Goal: Task Accomplishment & Management: Use online tool/utility

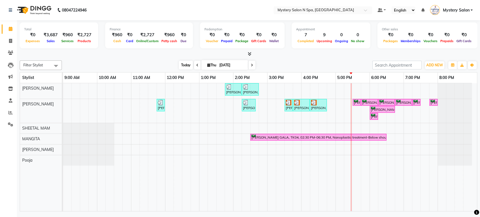
click at [187, 65] on span "Today" at bounding box center [186, 65] width 14 height 9
click at [185, 67] on span "Today" at bounding box center [186, 65] width 14 height 9
click at [184, 64] on span "Today" at bounding box center [186, 65] width 14 height 9
click at [356, 90] on div "Rekha Mehta, TK01, 01:45 PM-02:15 PM, Relaxing - Coconut Oil Head Massage Rekha…" at bounding box center [270, 147] width 414 height 128
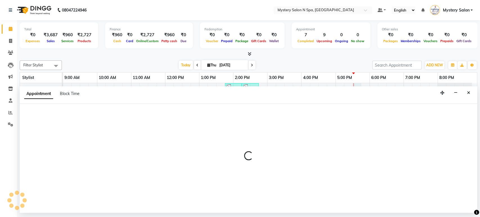
select select "4167"
select select "tentative"
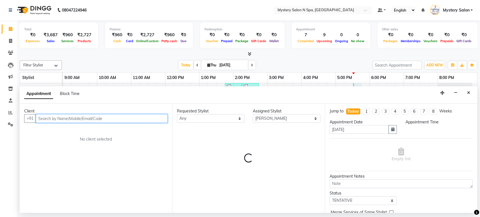
select select "1050"
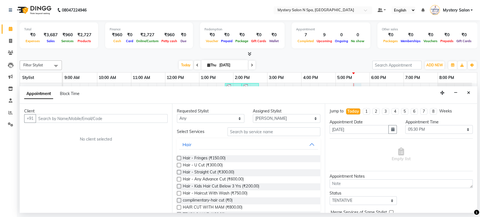
click at [470, 92] on button "Close" at bounding box center [469, 93] width 8 height 9
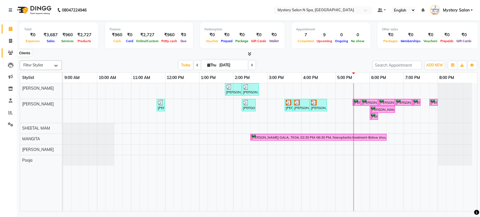
drag, startPoint x: 9, startPoint y: 52, endPoint x: 15, endPoint y: 48, distance: 7.4
click at [9, 52] on icon at bounding box center [10, 53] width 5 height 4
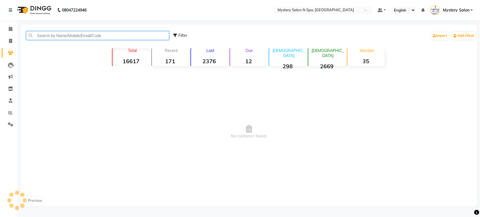
click at [73, 35] on input "text" at bounding box center [97, 35] width 143 height 9
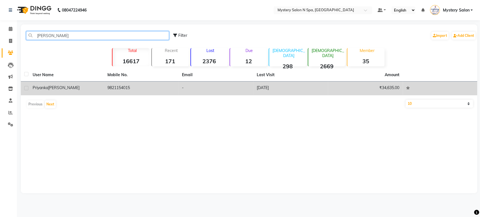
type input "marathe"
click at [72, 95] on td "Priyanka MARATHE" at bounding box center [66, 89] width 75 height 14
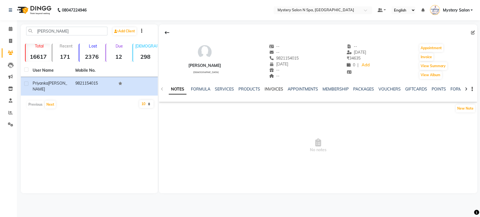
click at [270, 89] on link "INVOICES" at bounding box center [274, 89] width 19 height 5
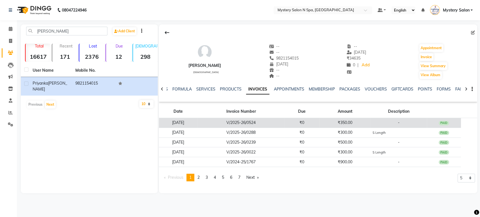
click at [272, 121] on td "V/2025-26/0524" at bounding box center [241, 123] width 87 height 10
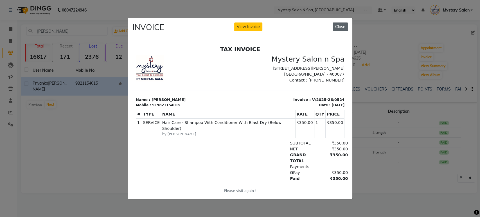
click at [341, 27] on button "Close" at bounding box center [340, 27] width 15 height 9
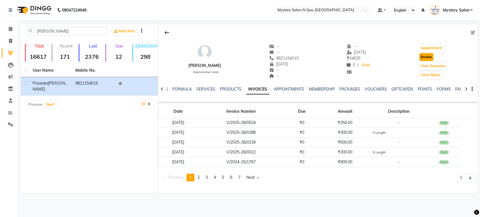
click at [432, 57] on button "Invoice" at bounding box center [426, 57] width 14 height 8
select select "service"
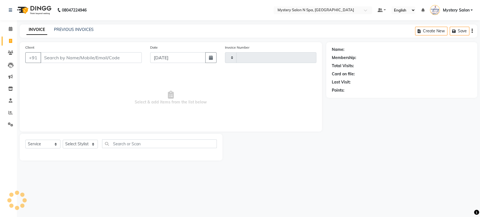
type input "0595"
select select "142"
click at [72, 143] on select "Select Stylist" at bounding box center [80, 144] width 35 height 9
type input "9821154015"
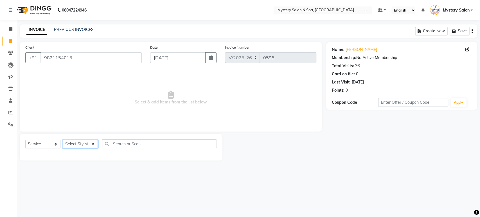
select select "4167"
click at [63, 140] on select "Select Stylist [PERSON_NAME] [PERSON_NAME] Mystery Salon Pooja SHEETAL MAM [PER…" at bounding box center [80, 144] width 35 height 9
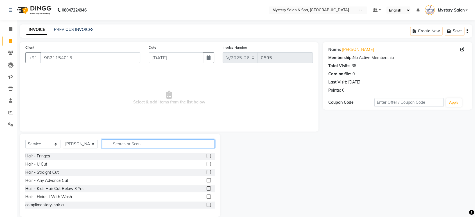
click at [122, 145] on input "text" at bounding box center [158, 144] width 113 height 9
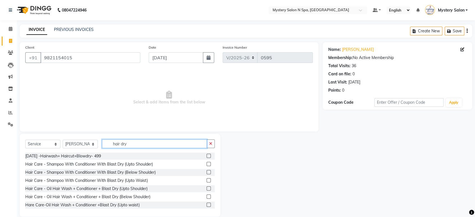
type input "hair dry"
click at [207, 171] on label at bounding box center [209, 172] width 4 height 4
click at [207, 171] on input "checkbox" at bounding box center [209, 173] width 4 height 4
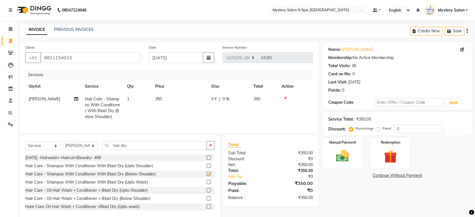
checkbox input "false"
click at [410, 125] on input "0" at bounding box center [418, 129] width 49 height 9
click at [349, 146] on div "Manual Payment" at bounding box center [342, 153] width 41 height 32
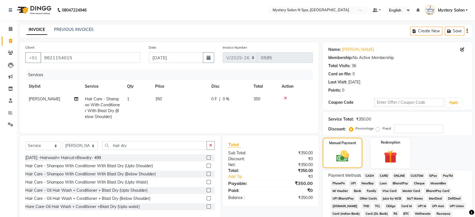
click at [433, 175] on span "GPay" at bounding box center [434, 176] width 12 height 6
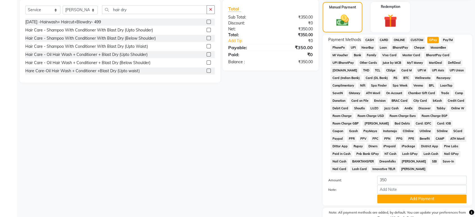
scroll to position [165, 0]
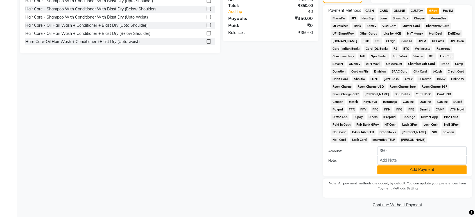
click at [398, 168] on button "Add Payment" at bounding box center [422, 169] width 89 height 9
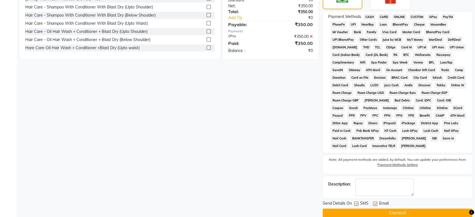
scroll to position [167, 0]
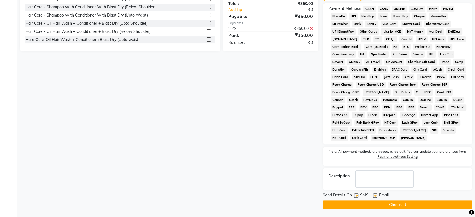
click at [392, 203] on button "Checkout" at bounding box center [398, 205] width 150 height 9
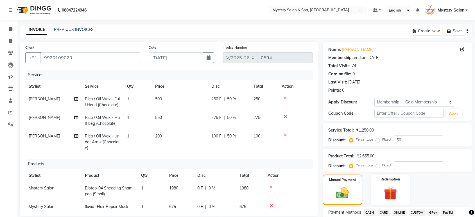
select select "142"
select select "service"
select select "4215"
select select "1: Object"
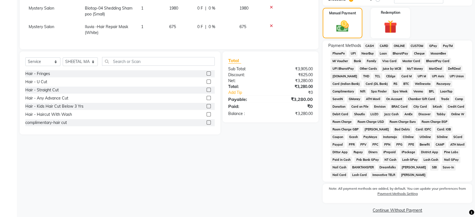
scroll to position [168, 0]
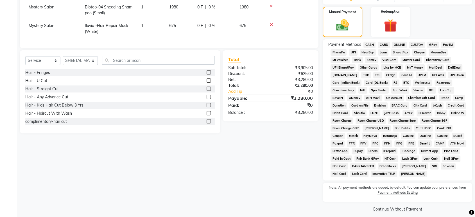
click at [432, 44] on span "GPay" at bounding box center [434, 45] width 12 height 6
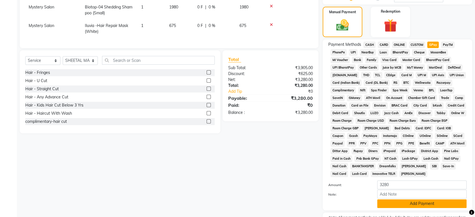
click at [417, 203] on button "Add Payment" at bounding box center [422, 203] width 89 height 9
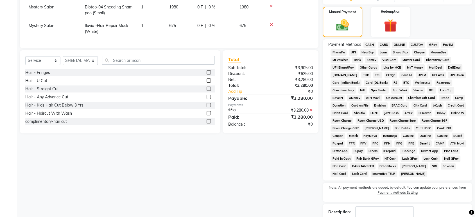
scroll to position [204, 0]
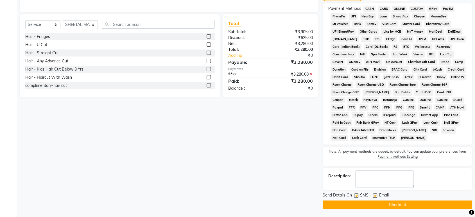
click at [411, 204] on button "Checkout" at bounding box center [398, 205] width 150 height 9
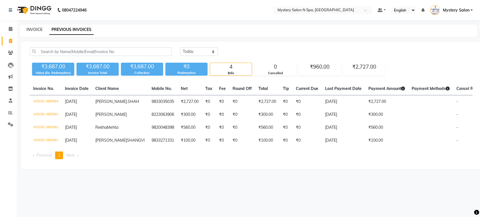
click at [32, 31] on link "INVOICE" at bounding box center [34, 29] width 16 height 5
select select "142"
select select "service"
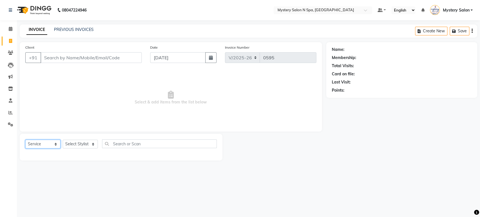
click at [42, 148] on select "Select Service Product Membership Package Voucher Prepaid Gift Card" at bounding box center [42, 144] width 35 height 9
click at [25, 140] on select "Select Service Product Membership Package Voucher Prepaid Gift Card" at bounding box center [42, 144] width 35 height 9
click at [117, 58] on input "Client" at bounding box center [91, 57] width 101 height 11
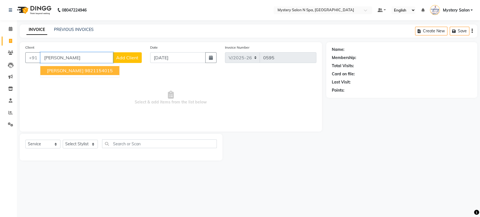
click at [110, 71] on ngb-highlight "9821154015" at bounding box center [98, 71] width 28 height 6
type input "9821154015"
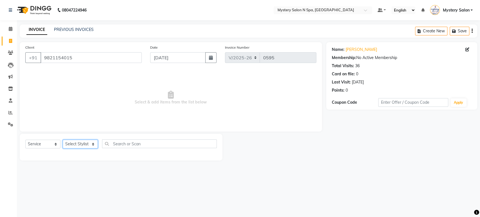
click at [75, 145] on select "Select Stylist Alim Salmani Choi MANGITA Mystery Salon Pooja SHEETAL MAM Surekha" at bounding box center [80, 144] width 35 height 9
select select "4167"
click at [63, 140] on select "Select Stylist Alim Salmani Choi MANGITA Mystery Salon Pooja SHEETAL MAM Surekha" at bounding box center [80, 144] width 35 height 9
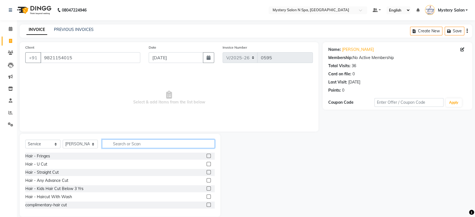
click at [132, 147] on input "text" at bounding box center [158, 144] width 113 height 9
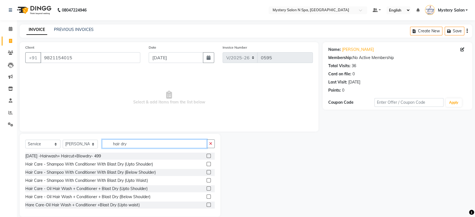
type input "hair dry"
click at [207, 171] on label at bounding box center [209, 172] width 4 height 4
click at [207, 171] on input "checkbox" at bounding box center [209, 173] width 4 height 4
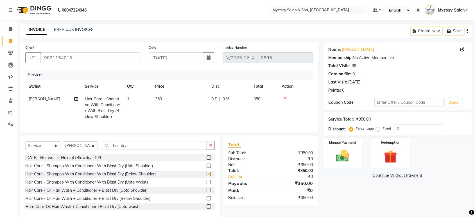
checkbox input "false"
click at [89, 30] on link "PREVIOUS INVOICES" at bounding box center [74, 29] width 40 height 5
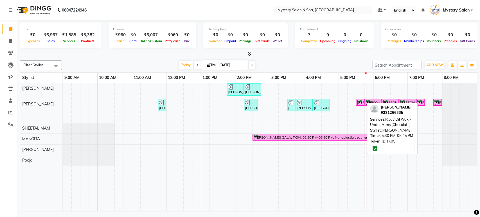
click at [360, 101] on div "[PERSON_NAME], TK05, 05:30 PM-05:45 PM, Rica / Oil Wax - Under Arms (Chocolate)" at bounding box center [360, 102] width 7 height 5
select select "6"
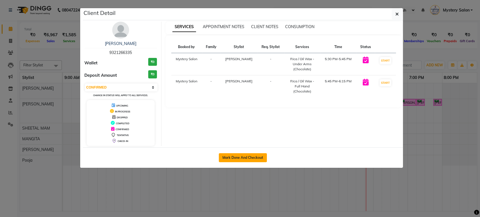
click at [257, 155] on button "Mark Done And Checkout" at bounding box center [243, 157] width 48 height 9
select select "service"
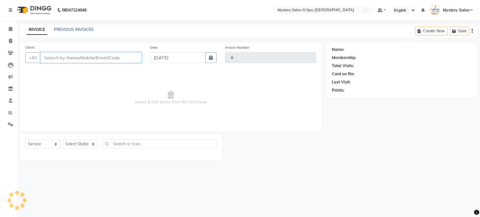
type input "0596"
select select "142"
type input "9321266335"
select select "4169"
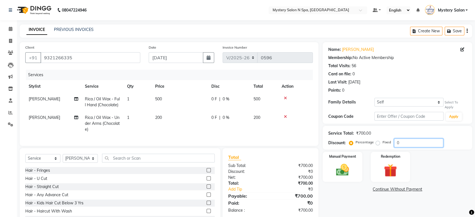
click at [420, 143] on input "0" at bounding box center [418, 143] width 49 height 9
click at [402, 103] on select "Self VAISHALI KHILANI" at bounding box center [409, 102] width 69 height 9
select select "460793"
click at [375, 98] on select "Self VAISHALI KHILANI" at bounding box center [409, 102] width 69 height 9
type input "50"
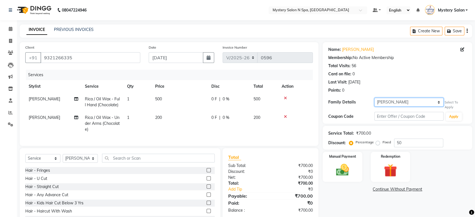
select select "1: Object"
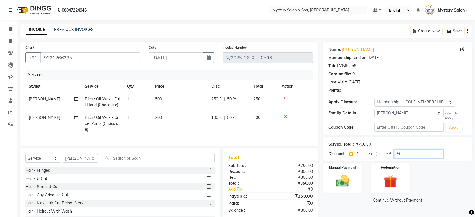
click at [400, 154] on input "50" at bounding box center [418, 154] width 49 height 9
type input "5"
type input "40"
click at [349, 210] on div "Name: Aarchi Khilani Membership: end on 13-07-2121 Total Visits: 56 Card on fil…" at bounding box center [400, 136] width 154 height 189
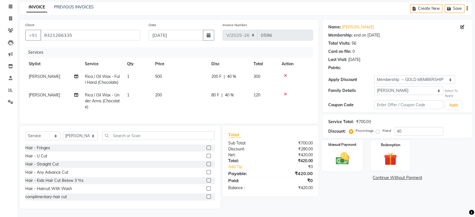
click at [340, 151] on img at bounding box center [343, 159] width 22 height 16
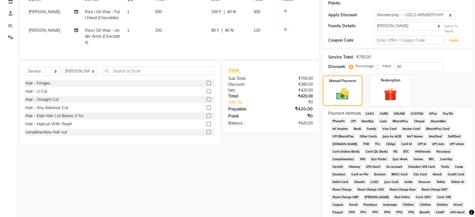
scroll to position [132, 0]
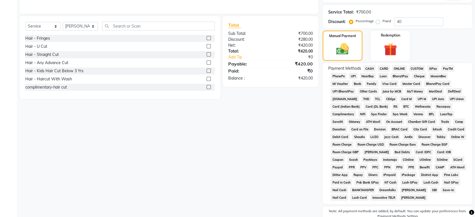
click at [372, 68] on span "CASH" at bounding box center [370, 68] width 12 height 6
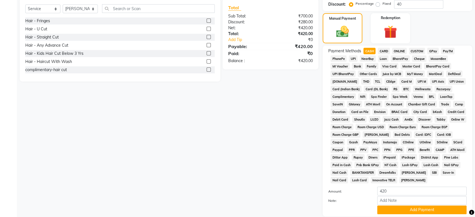
scroll to position [190, 0]
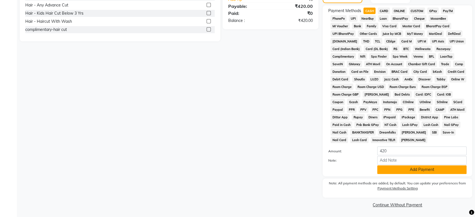
click at [406, 171] on button "Add Payment" at bounding box center [422, 169] width 89 height 9
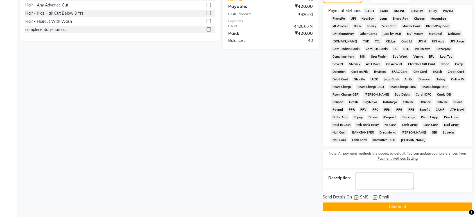
click at [438, 207] on button "Checkout" at bounding box center [398, 207] width 150 height 9
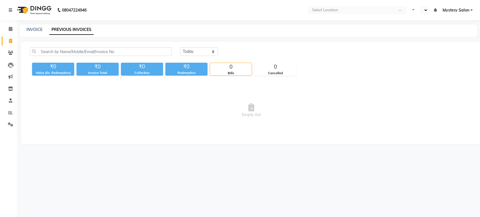
select select "en"
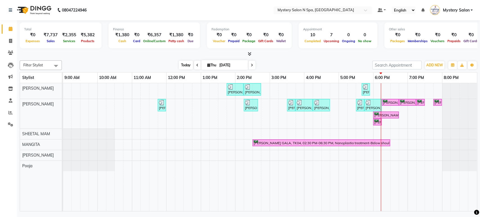
click at [186, 62] on span "Today" at bounding box center [186, 65] width 14 height 9
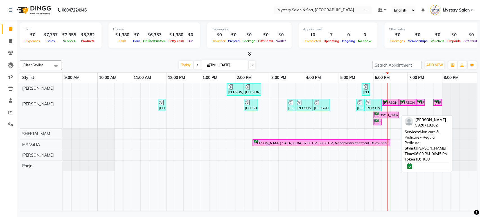
click at [376, 117] on div "[PERSON_NAME], TK03, 06:00 PM-06:45 PM, Manicure & Pedicure - Regular Pedicure" at bounding box center [386, 115] width 24 height 5
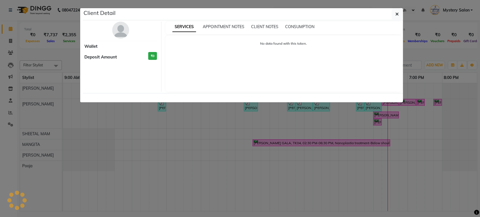
select select "6"
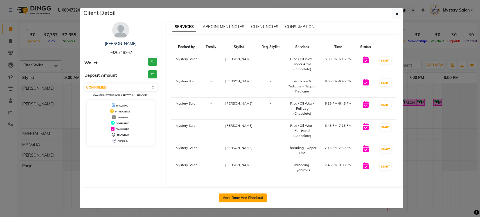
click at [246, 194] on button "Mark Done And Checkout" at bounding box center [243, 198] width 48 height 9
select select "service"
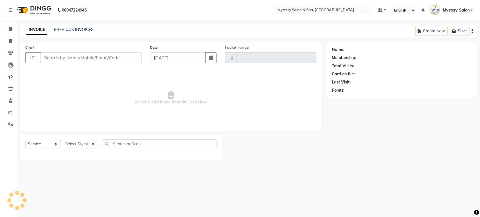
type input "0598"
select select "142"
type input "9920719262"
select select "4169"
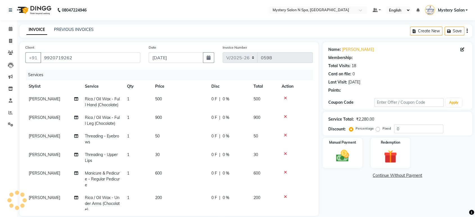
select select "1: Object"
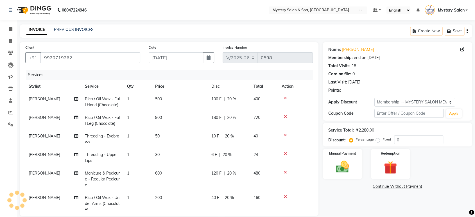
type input "20"
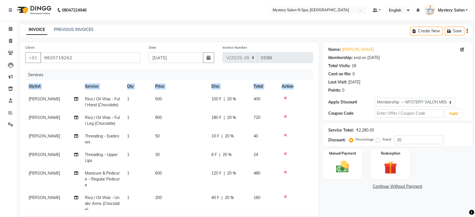
scroll to position [0, 4]
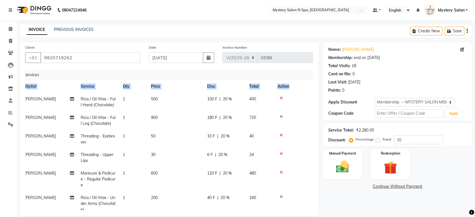
drag, startPoint x: 305, startPoint y: 86, endPoint x: 306, endPoint y: 96, distance: 9.6
click at [306, 96] on div "Services Stylist Service Qty Price Disc Total Action [PERSON_NAME] Rica / Oil W…" at bounding box center [169, 140] width 288 height 141
click at [269, 16] on nav "08047224946 Select Location × Mystery Salon [GEOGRAPHIC_DATA], Ghatkopar East D…" at bounding box center [237, 10] width 475 height 20
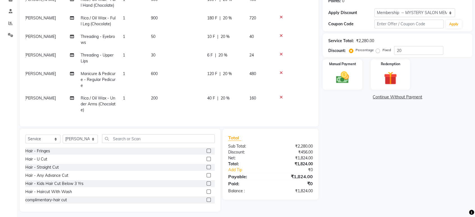
scroll to position [92, 0]
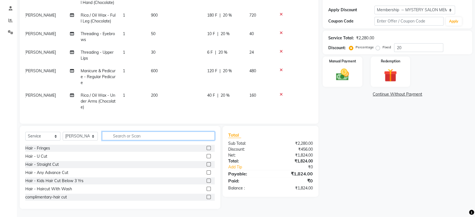
click at [203, 133] on input "text" at bounding box center [158, 136] width 113 height 9
type input "bleach"
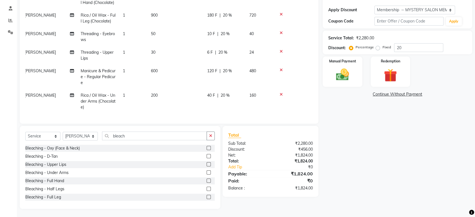
click at [207, 157] on label at bounding box center [209, 156] width 4 height 4
click at [207, 157] on input "checkbox" at bounding box center [209, 157] width 4 height 4
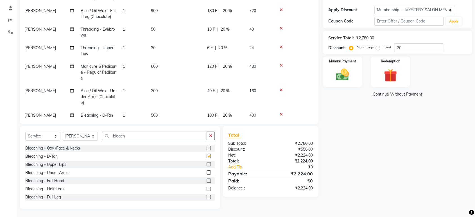
checkbox input "false"
click at [210, 135] on icon "button" at bounding box center [210, 136] width 3 height 4
click at [281, 47] on icon at bounding box center [281, 47] width 3 height 4
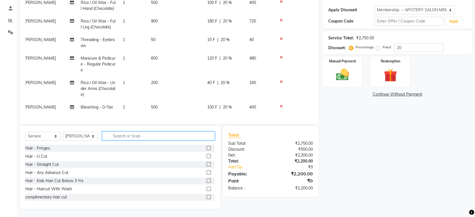
click at [155, 132] on input "text" at bounding box center [158, 136] width 113 height 9
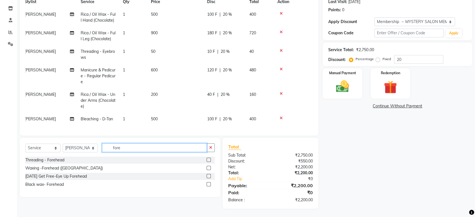
scroll to position [80, 0]
type input "fore"
click at [208, 159] on label at bounding box center [209, 160] width 4 height 4
click at [208, 159] on input "checkbox" at bounding box center [209, 161] width 4 height 4
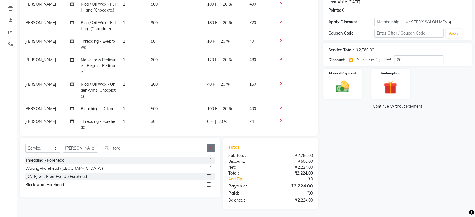
checkbox input "false"
click at [212, 148] on button "button" at bounding box center [211, 148] width 8 height 9
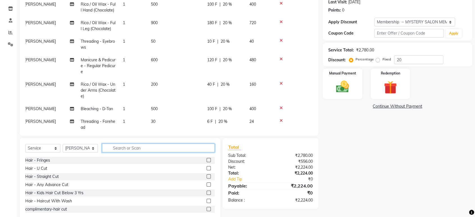
click at [196, 150] on input "text" at bounding box center [158, 148] width 113 height 9
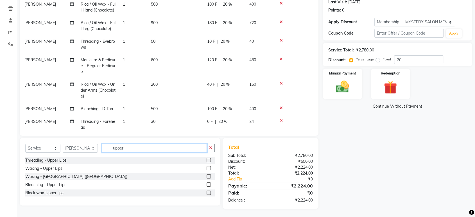
type input "upper"
click at [208, 193] on label at bounding box center [209, 193] width 4 height 4
click at [208, 193] on input "checkbox" at bounding box center [209, 193] width 4 height 4
checkbox input "false"
click at [211, 148] on icon "button" at bounding box center [210, 148] width 3 height 4
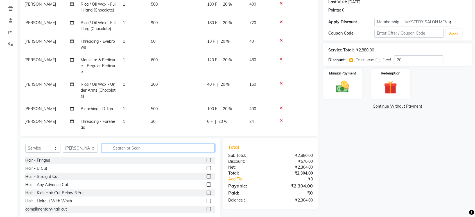
scroll to position [46, 4]
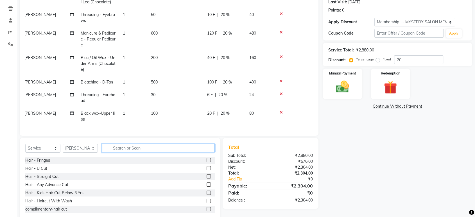
click at [141, 146] on input "text" at bounding box center [158, 148] width 113 height 9
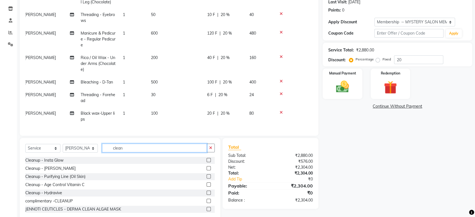
type input "clean"
click at [207, 184] on label at bounding box center [209, 185] width 4 height 4
click at [207, 184] on input "checkbox" at bounding box center [209, 185] width 4 height 4
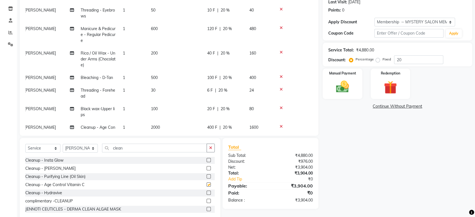
checkbox input "false"
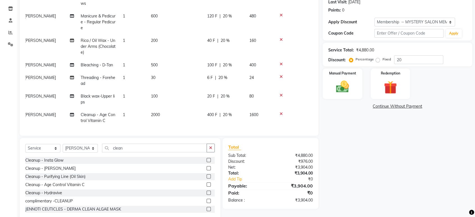
scroll to position [64, 4]
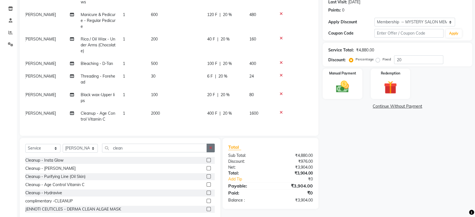
click at [209, 148] on icon "button" at bounding box center [210, 148] width 3 height 4
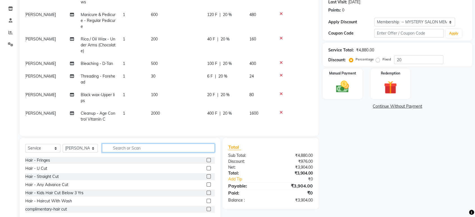
click at [174, 150] on input "text" at bounding box center [158, 148] width 113 height 9
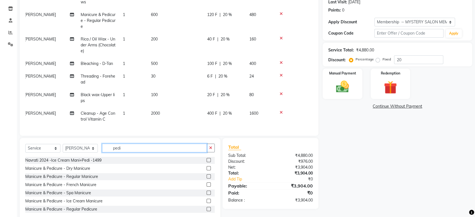
type input "pedi"
drag, startPoint x: 204, startPoint y: 209, endPoint x: 204, endPoint y: 201, distance: 7.6
click at [207, 209] on label at bounding box center [209, 209] width 4 height 4
click at [207, 209] on input "checkbox" at bounding box center [209, 210] width 4 height 4
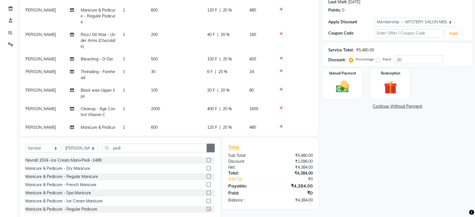
checkbox input "false"
click at [209, 147] on icon "button" at bounding box center [210, 148] width 3 height 4
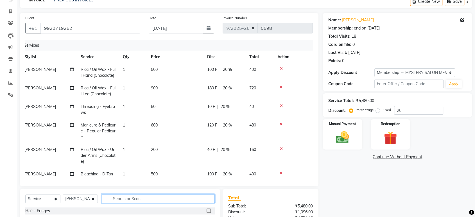
scroll to position [0, 4]
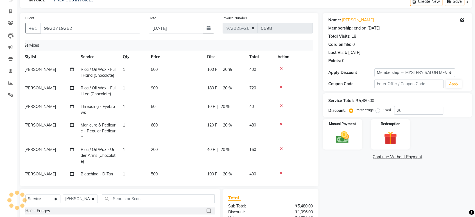
click at [313, 176] on div "Client [PHONE_NUMBER] Date [DATE] Invoice Number V/2025 V/[PHONE_NUMBER] Servic…" at bounding box center [169, 100] width 299 height 174
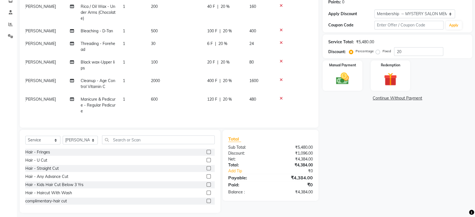
scroll to position [92, 0]
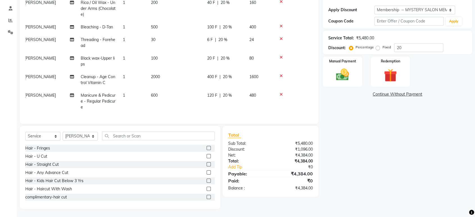
click at [281, 93] on icon at bounding box center [281, 95] width 3 height 4
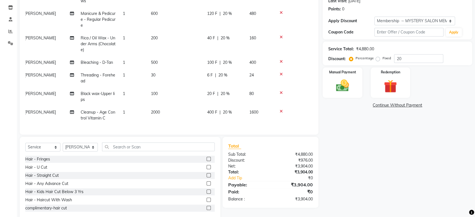
scroll to position [82, 0]
click at [329, 79] on div "Manual Payment" at bounding box center [342, 82] width 41 height 32
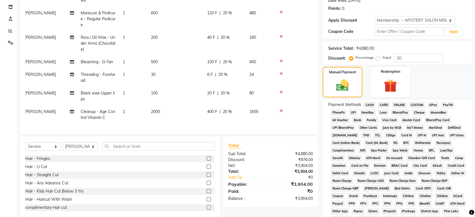
click at [433, 102] on span "GPay" at bounding box center [434, 105] width 12 height 6
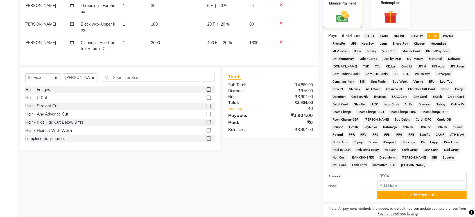
scroll to position [176, 0]
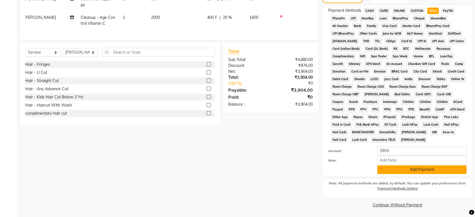
click at [417, 167] on button "Add Payment" at bounding box center [422, 169] width 89 height 9
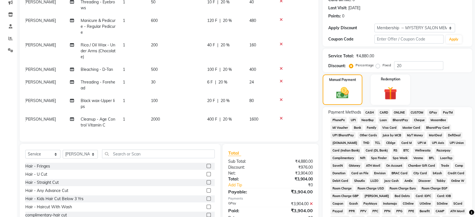
scroll to position [74, 0]
click at [418, 202] on span "UOnline" at bounding box center [425, 204] width 15 height 6
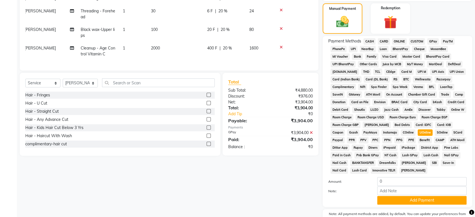
scroll to position [147, 0]
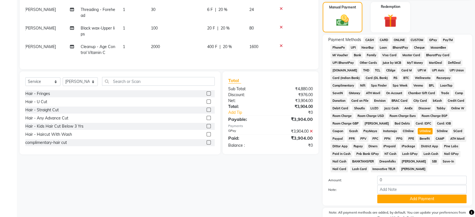
click at [312, 131] on icon at bounding box center [311, 131] width 3 height 4
click at [401, 181] on input "0" at bounding box center [422, 180] width 89 height 9
type input "3904"
click at [430, 38] on span "GPay" at bounding box center [434, 40] width 12 height 6
click at [407, 197] on button "Add Payment" at bounding box center [422, 199] width 89 height 9
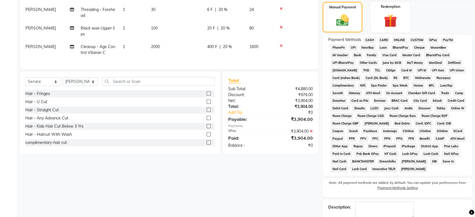
scroll to position [178, 0]
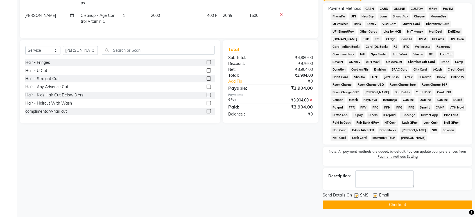
click at [412, 205] on button "Checkout" at bounding box center [398, 205] width 150 height 9
